Goal: Check status: Check status

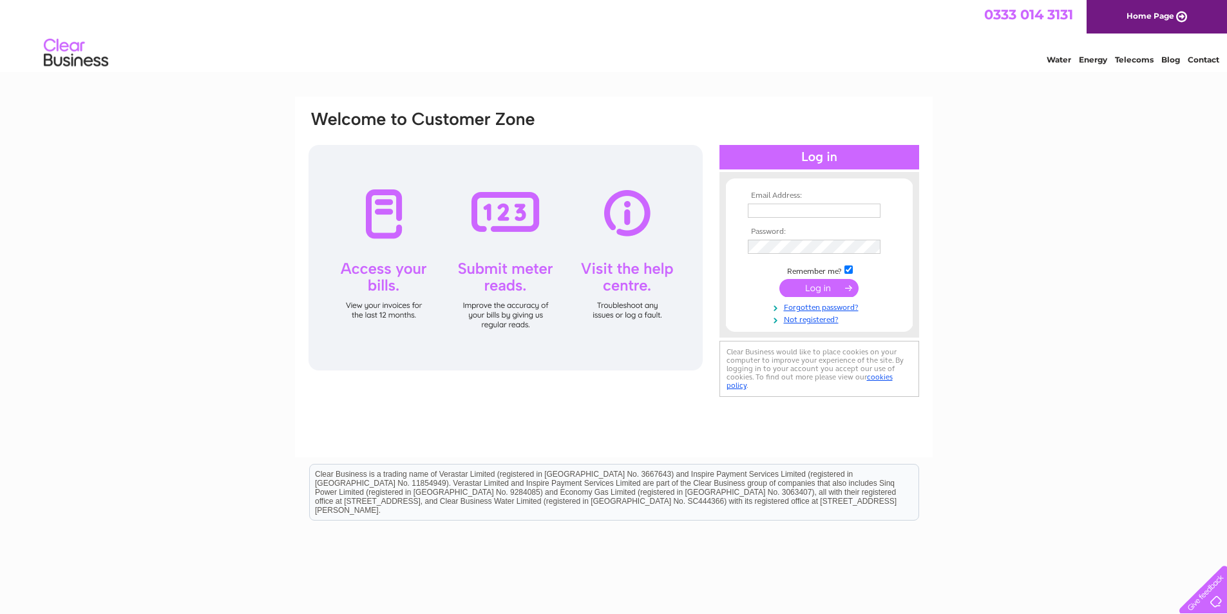
type input "greg.rowe@accurate-estimating.co.uk"
click at [804, 287] on input "submit" at bounding box center [818, 288] width 79 height 18
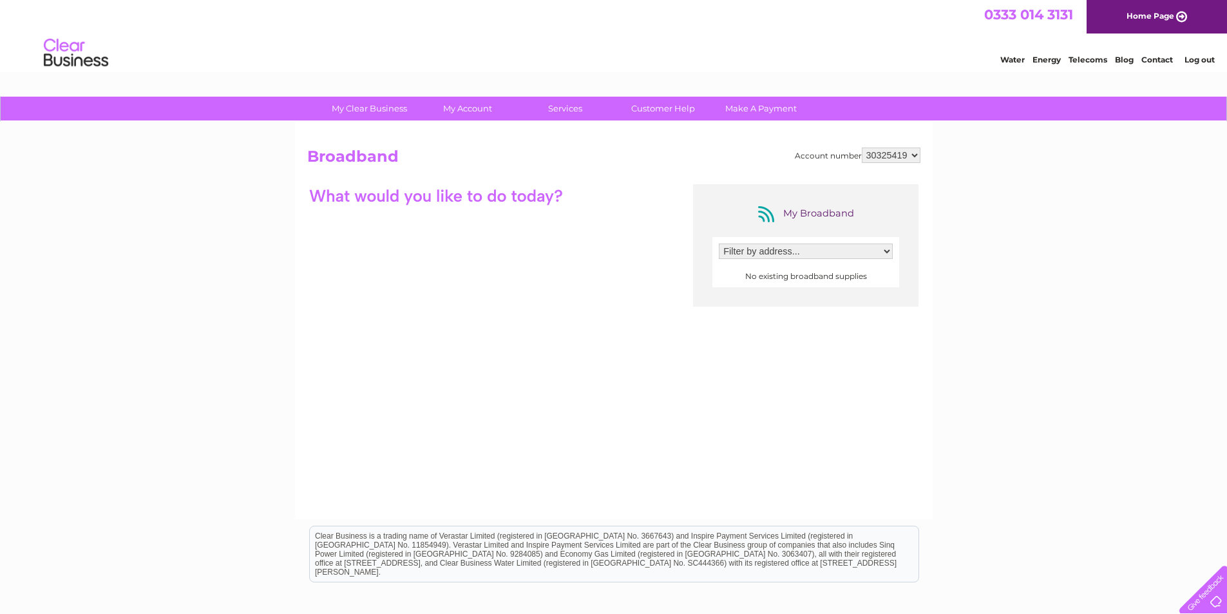
click at [749, 251] on select "Filter by address..." at bounding box center [806, 251] width 174 height 15
click at [812, 252] on select "Filter by address..." at bounding box center [806, 251] width 174 height 15
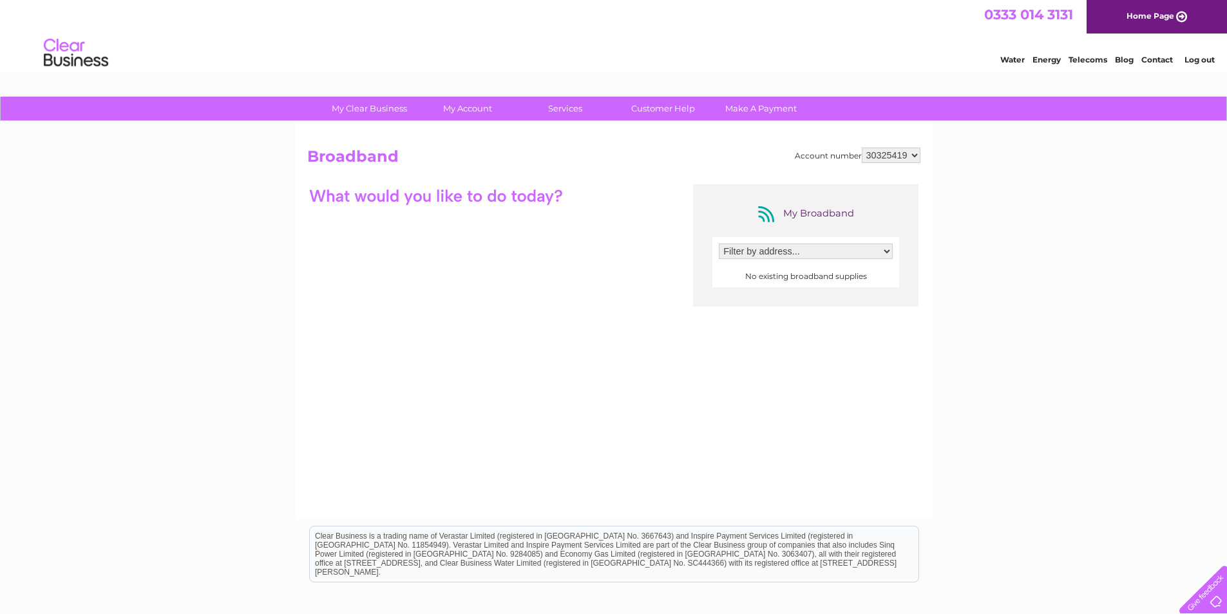
click at [812, 252] on select "Filter by address..." at bounding box center [806, 251] width 174 height 15
